Goal: Task Accomplishment & Management: Manage account settings

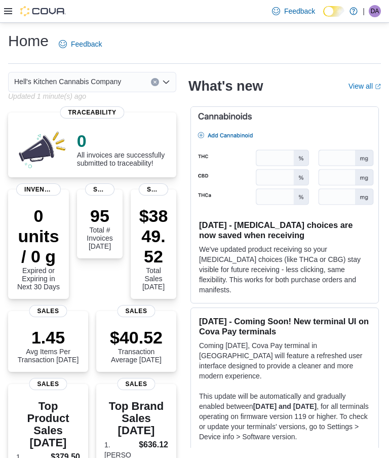
click at [2, 13] on div "Feedback Dark Mode Hell's Kitchen Cannabis Company | DA [PERSON_NAME]" at bounding box center [194, 11] width 389 height 23
click at [12, 10] on div at bounding box center [35, 11] width 62 height 10
click at [1, 12] on div "Feedback Dark Mode Hell's Kitchen Cannabis Company | DA [PERSON_NAME]" at bounding box center [194, 11] width 389 height 23
click at [1, 11] on div "Feedback Dark Mode Hell's Kitchen Cannabis Company | DA [PERSON_NAME]" at bounding box center [194, 11] width 389 height 23
click at [2, 8] on div "Feedback Dark Mode Hell's Kitchen Cannabis Company | DA [PERSON_NAME]" at bounding box center [194, 11] width 389 height 23
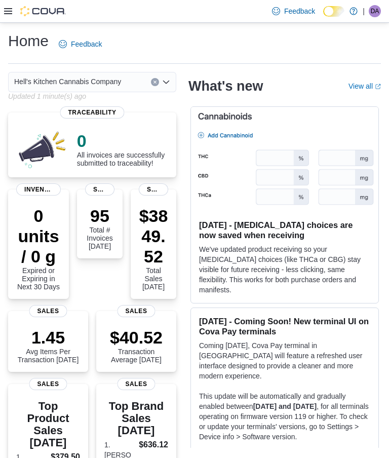
click at [5, 10] on icon at bounding box center [8, 11] width 8 height 6
click at [10, 5] on div at bounding box center [35, 11] width 62 height 22
click at [5, 12] on icon at bounding box center [8, 11] width 8 height 6
click at [10, 9] on icon at bounding box center [8, 11] width 8 height 8
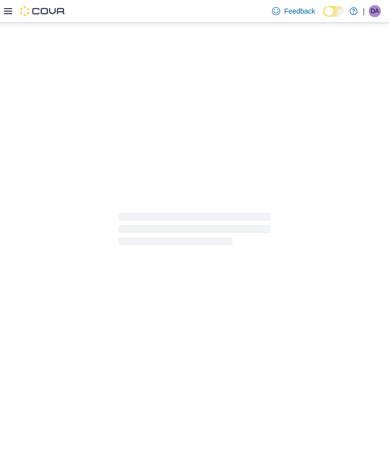
click at [62, 176] on div at bounding box center [194, 229] width 389 height 412
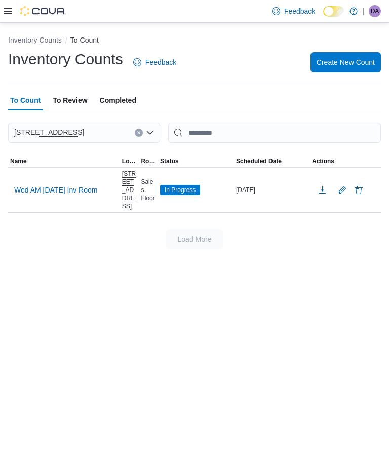
click at [93, 191] on span "Wed AM [DATE] Inv Room" at bounding box center [55, 190] width 83 height 10
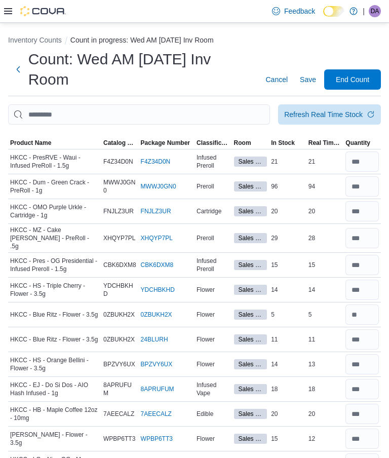
click at [311, 79] on span "Save" at bounding box center [308, 79] width 16 height 10
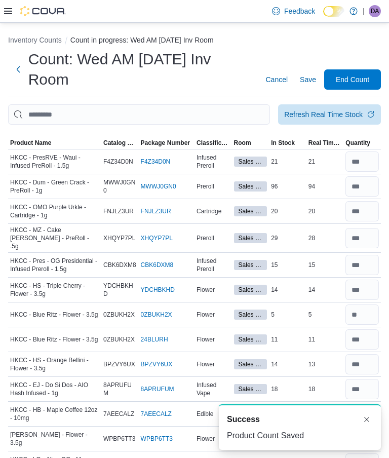
click at [311, 84] on span "Save" at bounding box center [308, 79] width 16 height 10
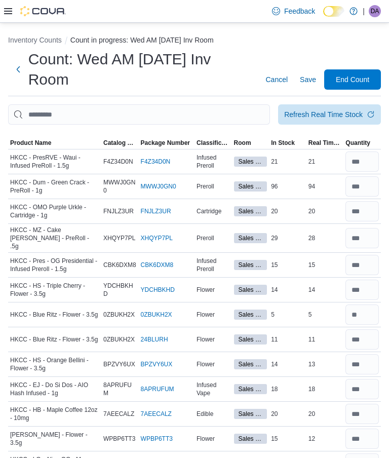
click at [45, 44] on button "Inventory Counts" at bounding box center [35, 40] width 54 height 8
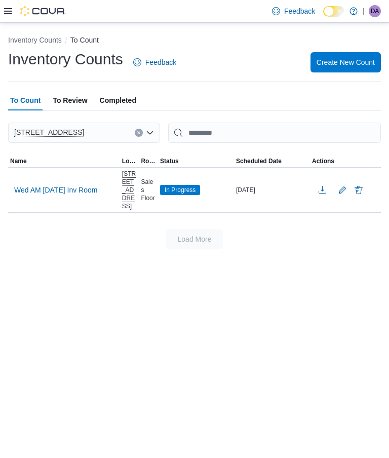
click at [364, 60] on span "Create New Count" at bounding box center [346, 62] width 58 height 10
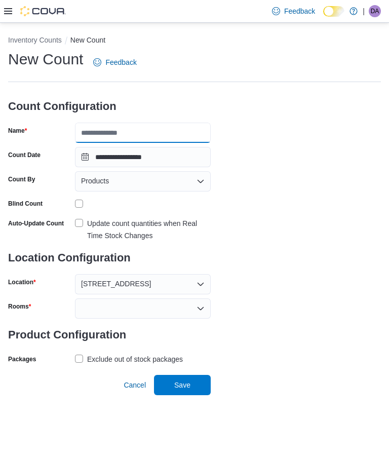
click at [183, 133] on input "Name" at bounding box center [143, 133] width 136 height 20
click at [107, 136] on input "**********" at bounding box center [143, 133] width 136 height 20
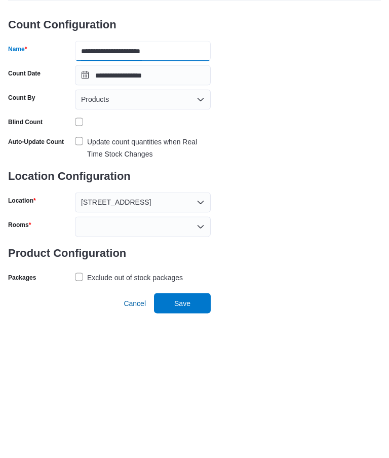
type input "**********"
click at [83, 217] on label "Update count quantities when Real Time Stock Changes" at bounding box center [143, 229] width 136 height 24
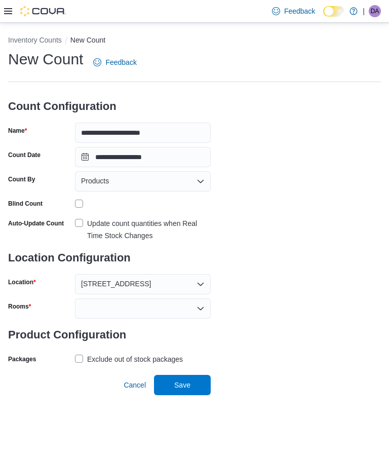
click at [183, 298] on div at bounding box center [143, 308] width 136 height 20
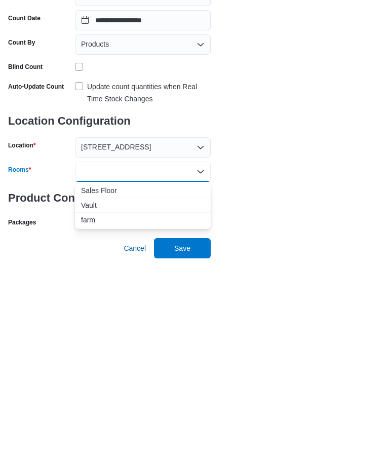
click at [157, 335] on button "Vault" at bounding box center [143, 342] width 136 height 15
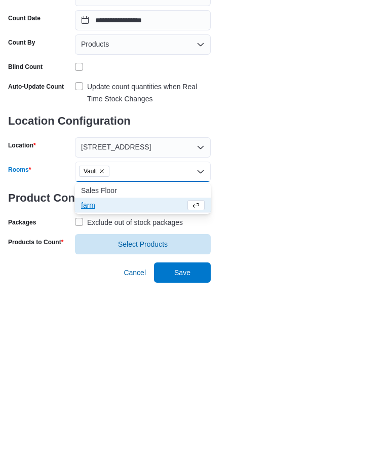
click at [174, 298] on div "Vault Combo box. Selected. Vault. Press Backspace to delete Vault. Combo box in…" at bounding box center [143, 308] width 136 height 20
click at [148, 322] on span "Sales Floor" at bounding box center [143, 327] width 124 height 10
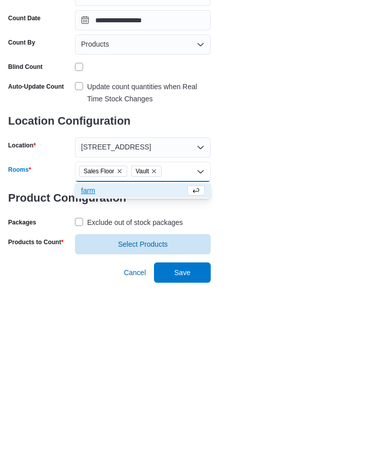
click at [157, 303] on span "Vault" at bounding box center [146, 308] width 21 height 10
click at [157, 305] on icon "Remove Vault from selection in this group" at bounding box center [154, 308] width 6 height 6
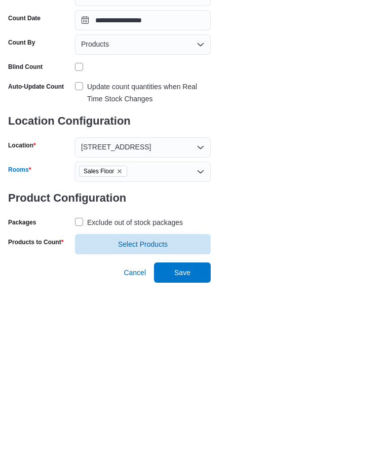
click at [261, 151] on div "**********" at bounding box center [194, 220] width 373 height 342
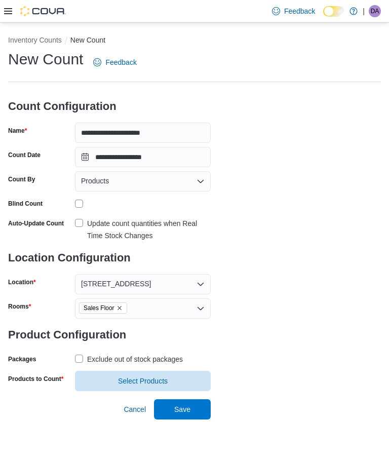
click at [174, 353] on div "Exclude out of stock packages" at bounding box center [135, 359] width 96 height 12
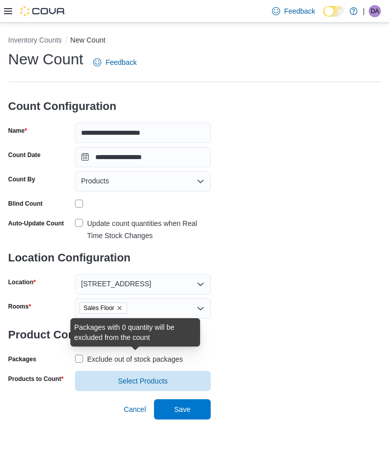
click at [162, 376] on span "Select Products" at bounding box center [143, 381] width 50 height 10
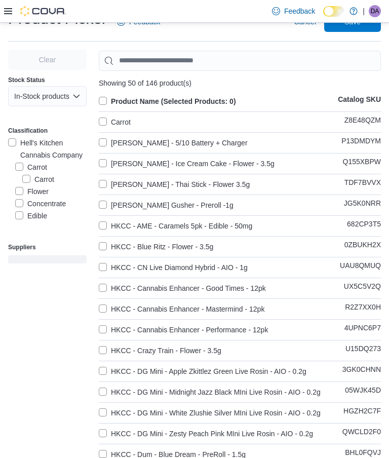
click at [113, 96] on label "Product Name (Selected Products: 0)" at bounding box center [167, 101] width 137 height 12
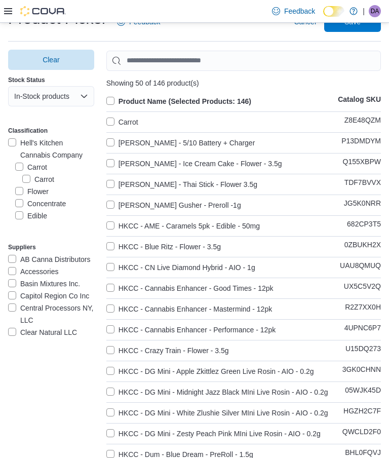
click at [129, 119] on label "Carrot" at bounding box center [122, 122] width 32 height 12
click at [364, 30] on span "Save" at bounding box center [352, 22] width 45 height 20
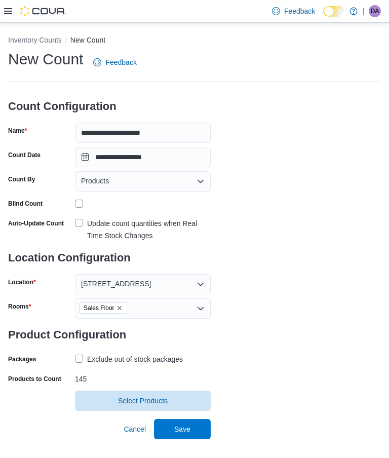
click at [184, 424] on span "Save" at bounding box center [182, 429] width 16 height 10
